Goal: Find specific page/section: Find specific page/section

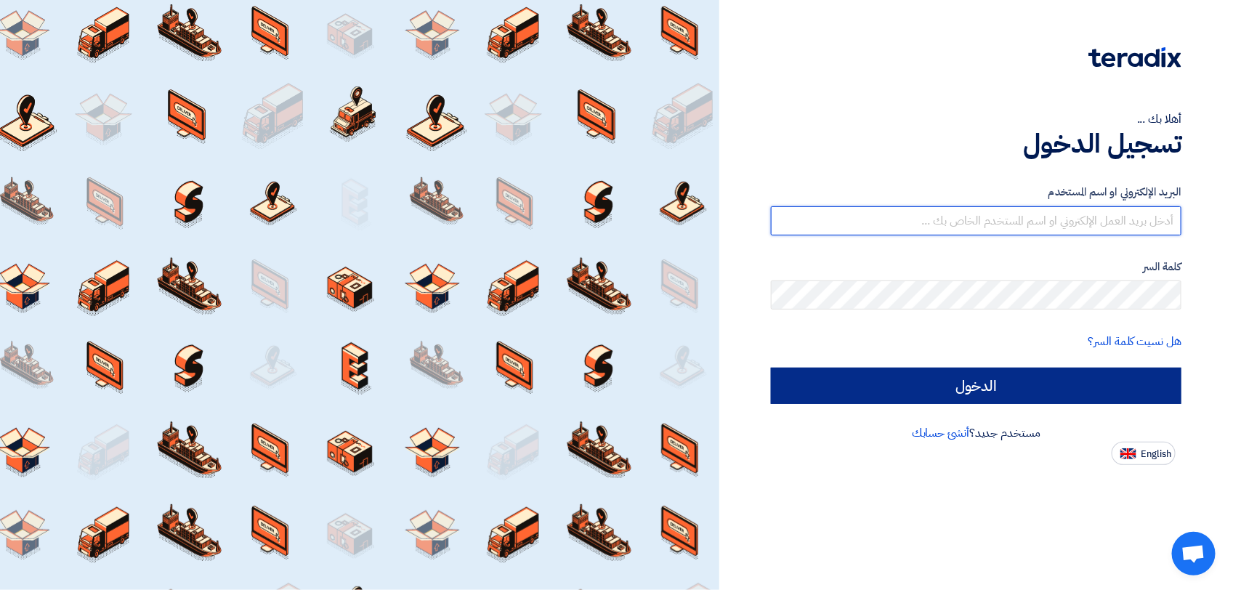
type input "[PERSON_NAME][EMAIL_ADDRESS][DOMAIN_NAME]"
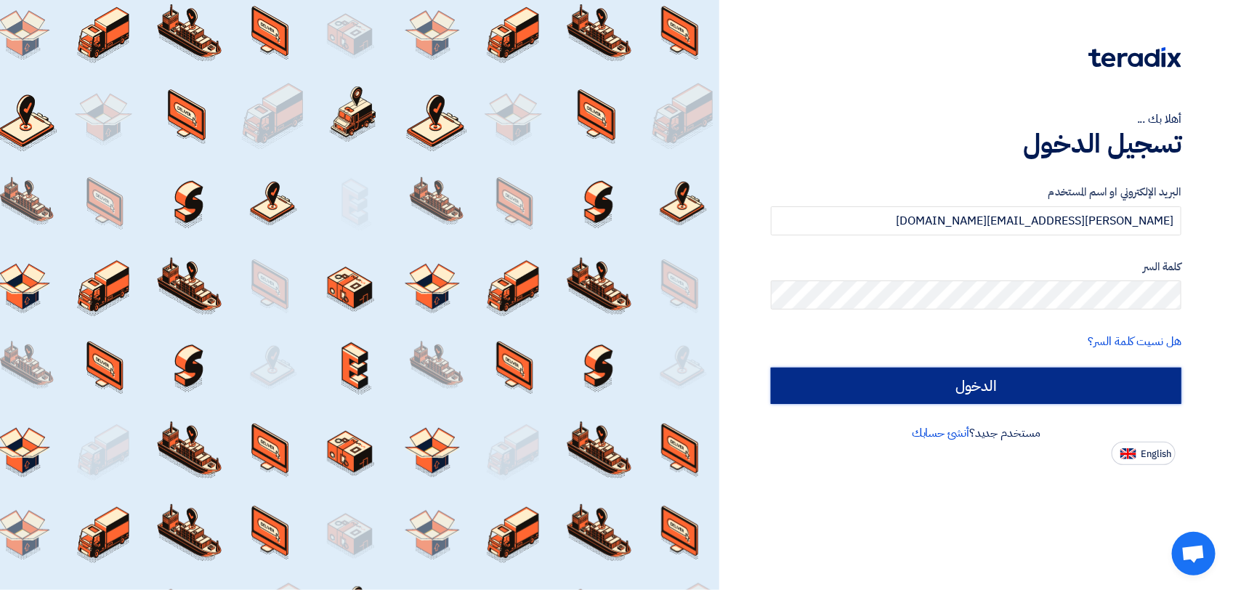
click at [807, 392] on input "الدخول" at bounding box center [976, 386] width 410 height 36
type input "Sign in"
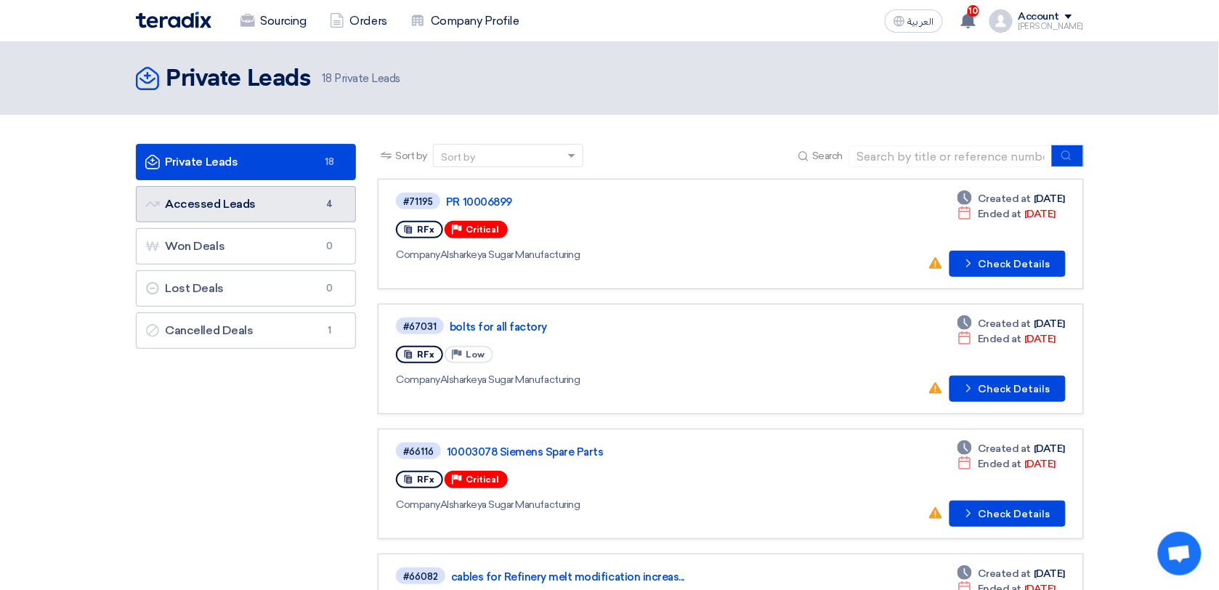
click at [227, 198] on link "Accessed Leads Accessed Leads 4" at bounding box center [246, 204] width 221 height 36
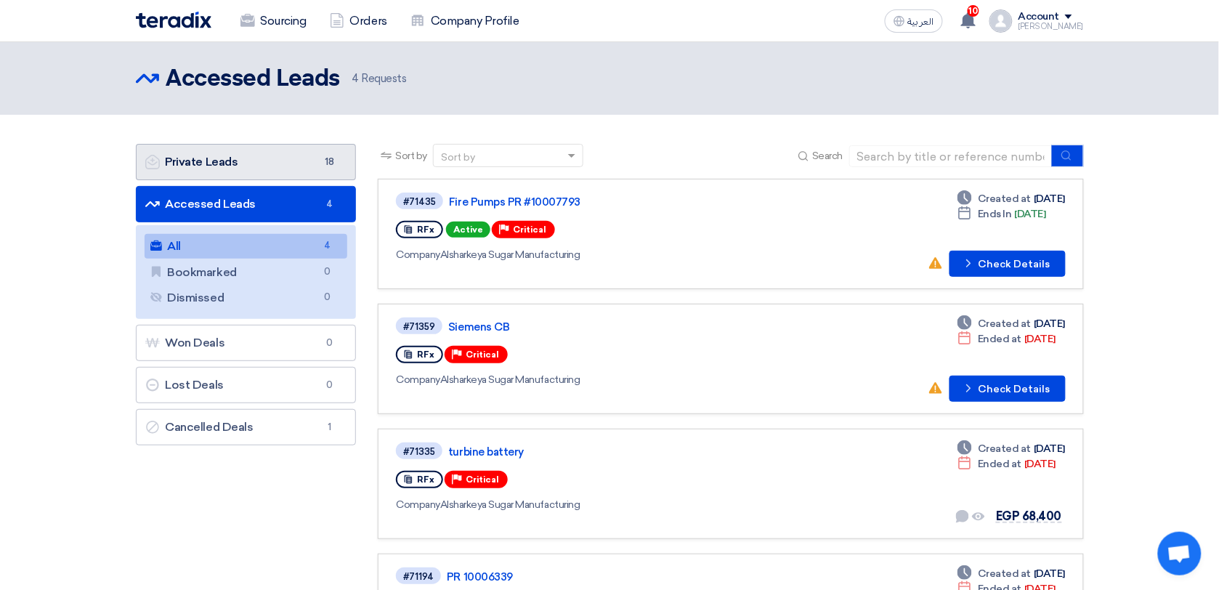
click at [245, 160] on link "Private Leads Private Leads 18" at bounding box center [246, 162] width 221 height 36
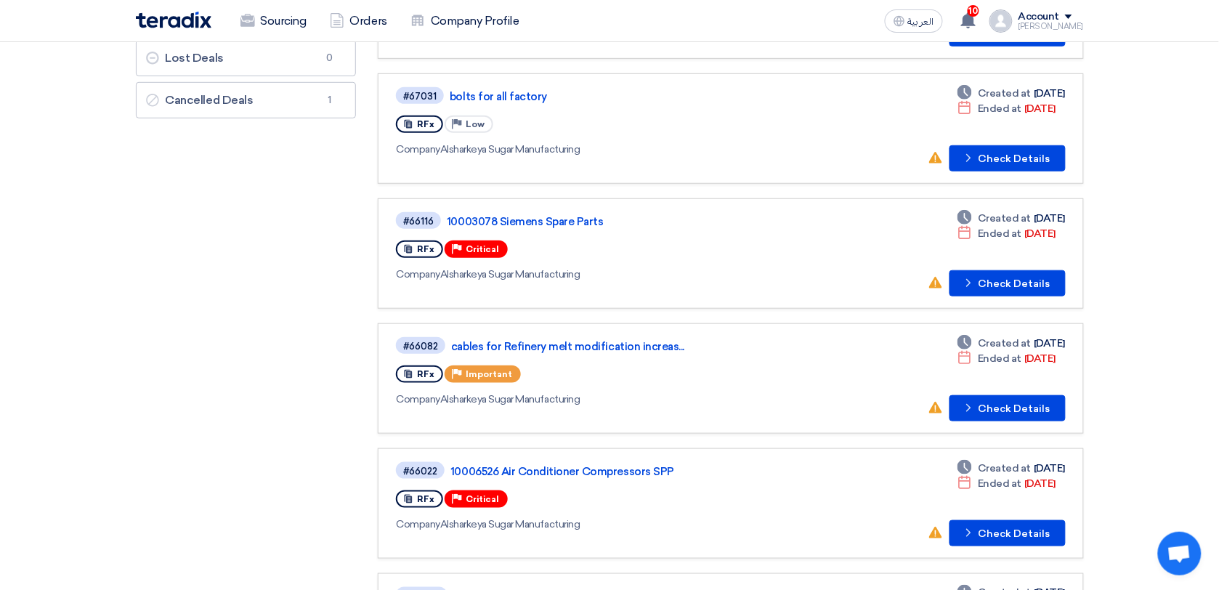
scroll to position [231, 0]
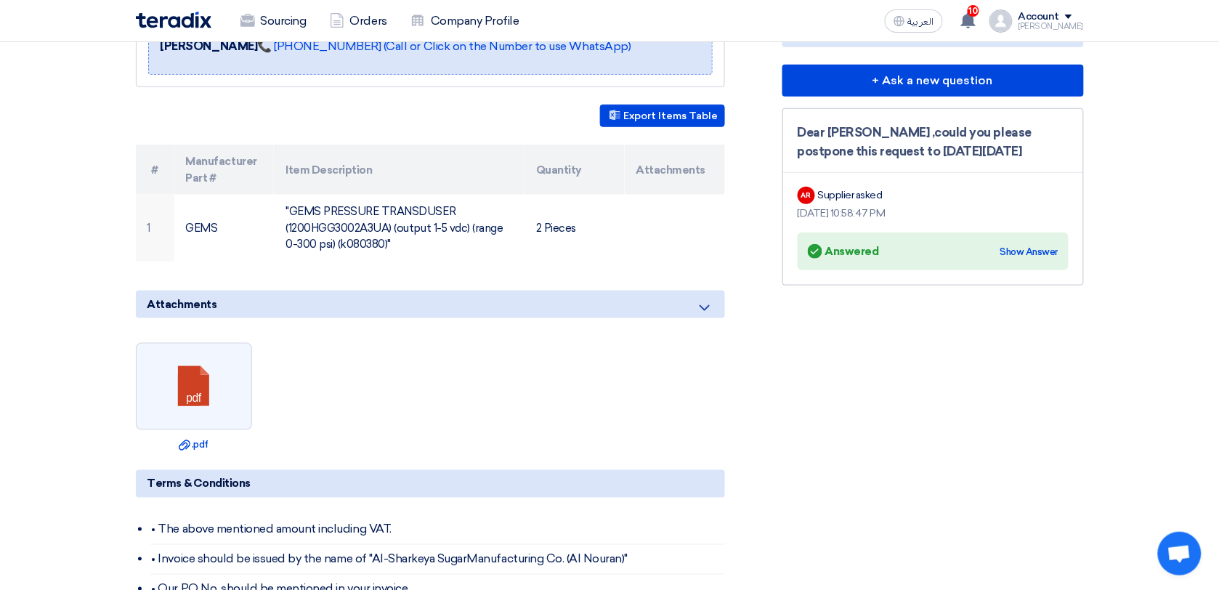
scroll to position [342, 0]
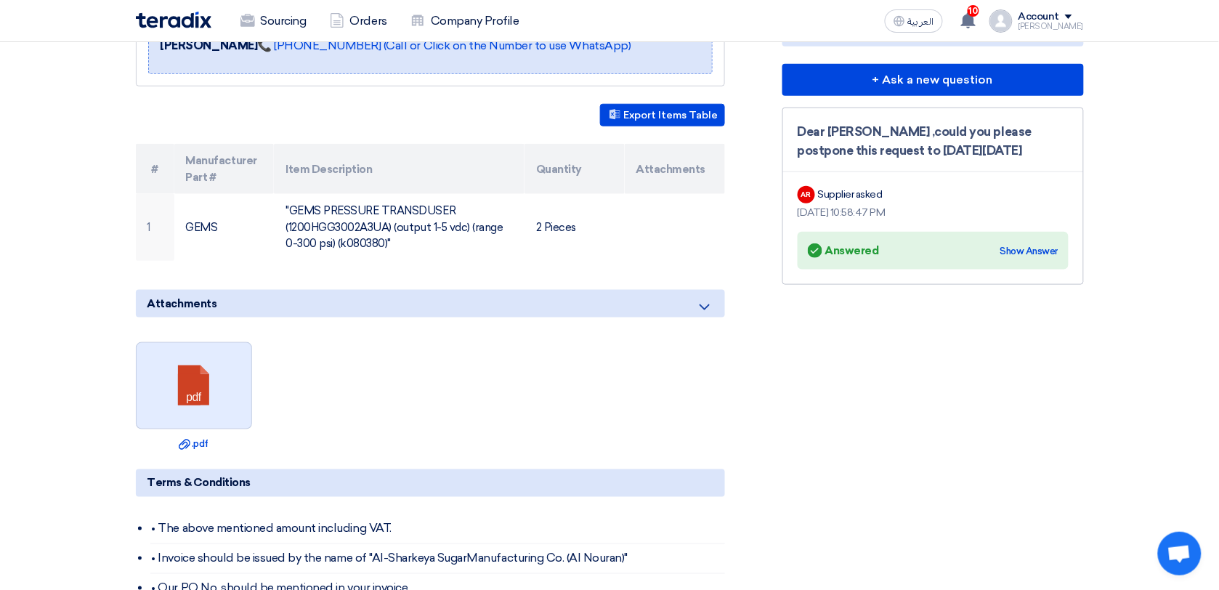
click at [230, 393] on link at bounding box center [195, 386] width 116 height 87
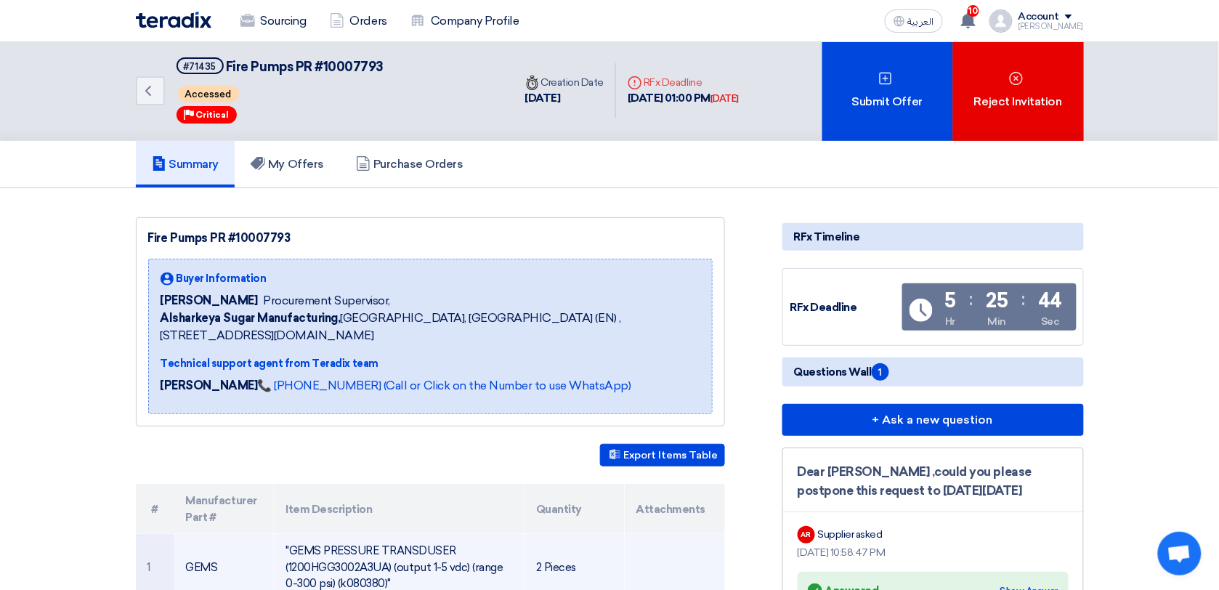
scroll to position [0, 0]
